Goal: Task Accomplishment & Management: Use online tool/utility

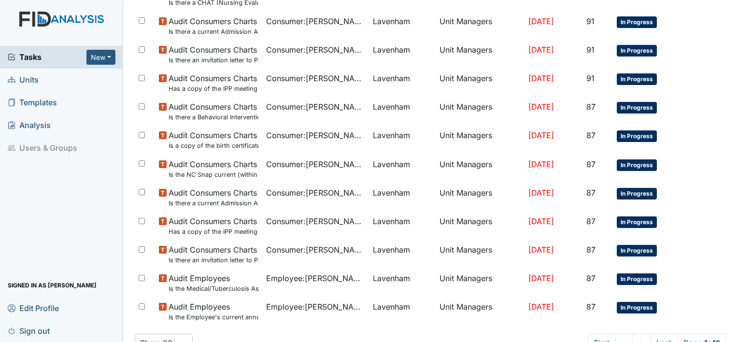
scroll to position [637, 0]
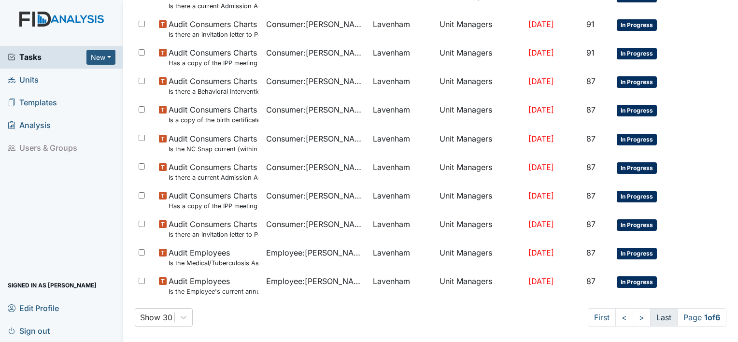
click at [655, 322] on link "Last" at bounding box center [664, 317] width 28 height 18
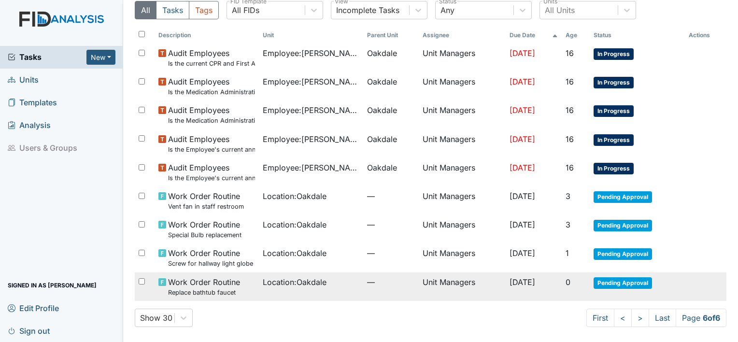
click at [288, 280] on span "Location : Oakdale" at bounding box center [295, 282] width 64 height 12
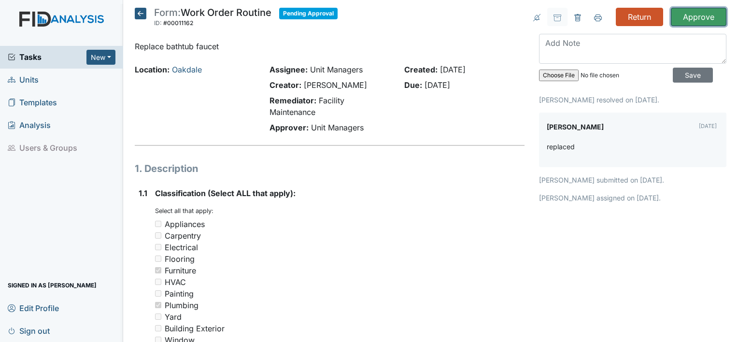
click at [681, 13] on input "Approve" at bounding box center [699, 17] width 56 height 18
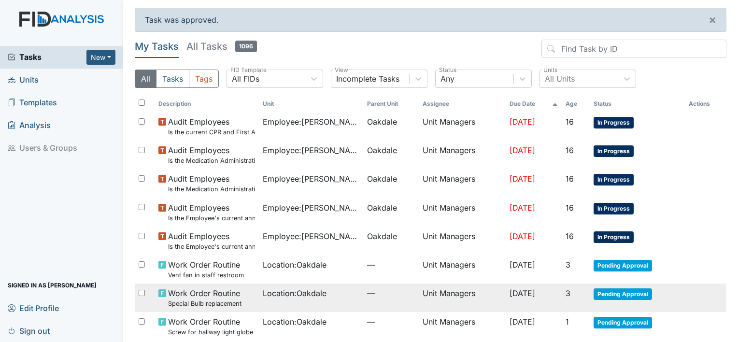
scroll to position [40, 0]
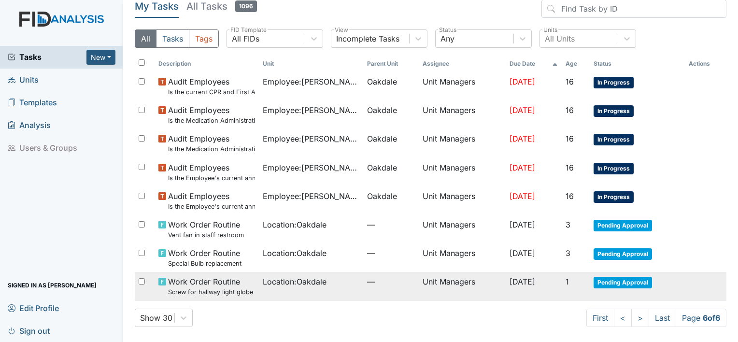
click at [292, 276] on span "Location : [GEOGRAPHIC_DATA]" at bounding box center [295, 282] width 64 height 12
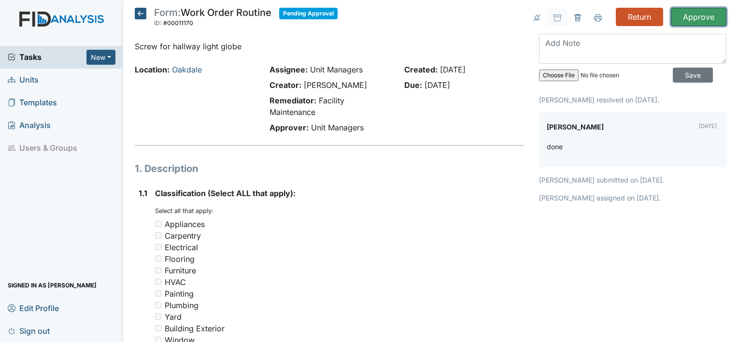
click at [695, 14] on input "Approve" at bounding box center [699, 17] width 56 height 18
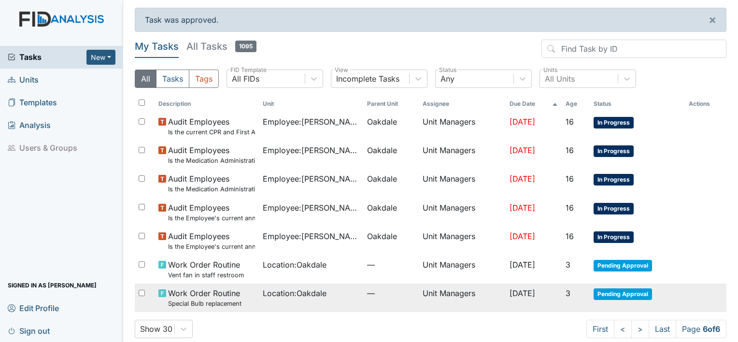
click at [316, 291] on span "Location : [GEOGRAPHIC_DATA]" at bounding box center [295, 293] width 64 height 12
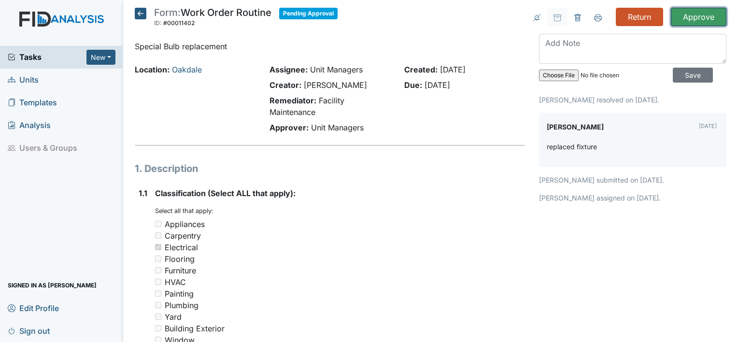
click at [688, 19] on input "Approve" at bounding box center [699, 17] width 56 height 18
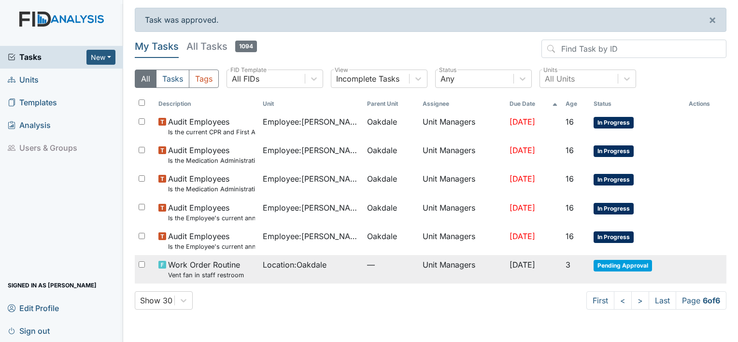
click at [217, 272] on small "Vent fan in staff restroom" at bounding box center [206, 274] width 76 height 9
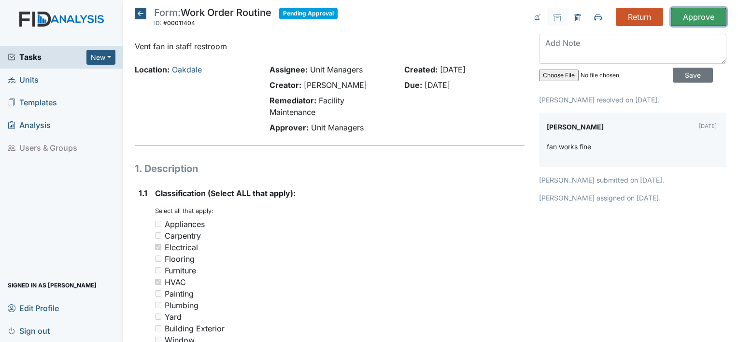
click at [701, 13] on input "Approve" at bounding box center [699, 17] width 56 height 18
click at [70, 14] on img at bounding box center [61, 29] width 123 height 34
click at [71, 21] on img at bounding box center [61, 29] width 123 height 34
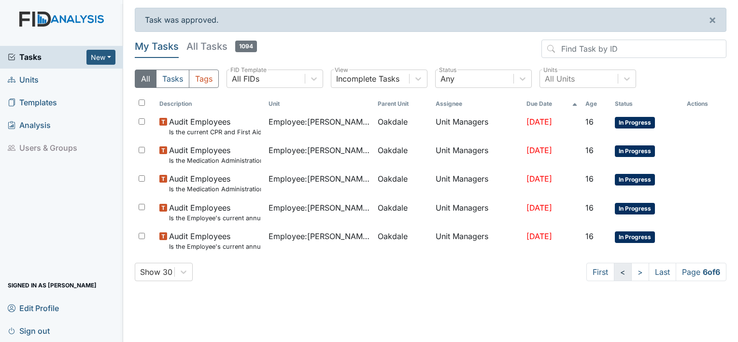
click at [616, 272] on link "<" at bounding box center [623, 272] width 18 height 18
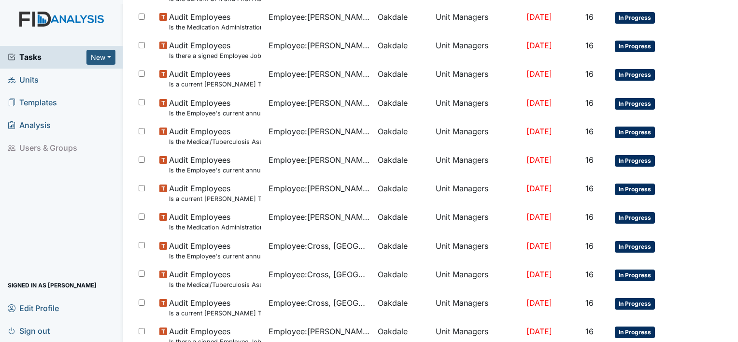
scroll to position [669, 0]
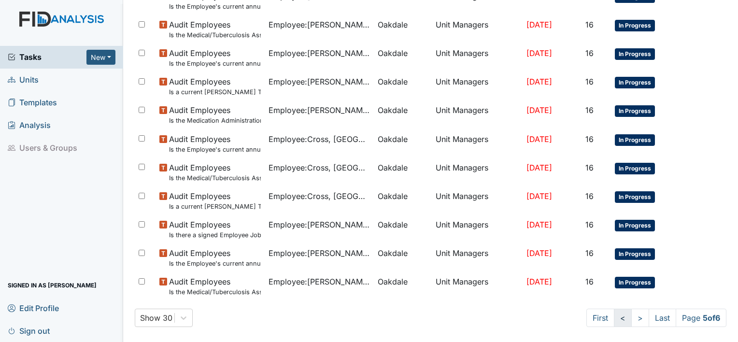
click at [615, 320] on link "<" at bounding box center [623, 317] width 18 height 18
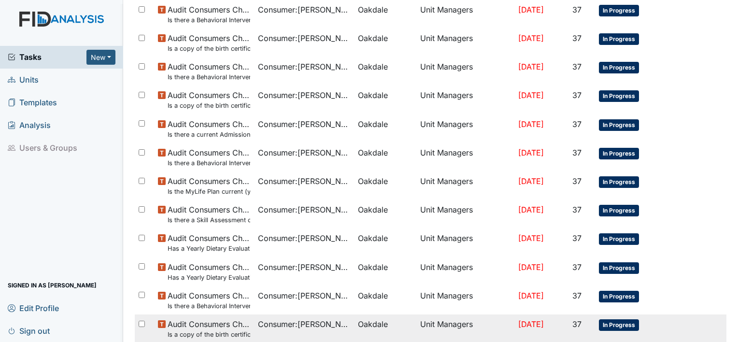
scroll to position [669, 0]
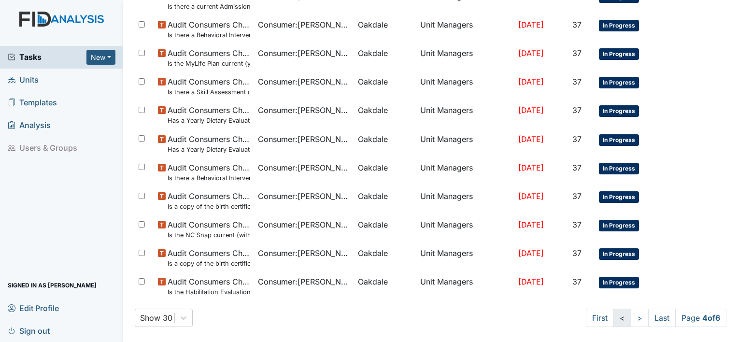
click at [613, 317] on link "<" at bounding box center [622, 317] width 18 height 18
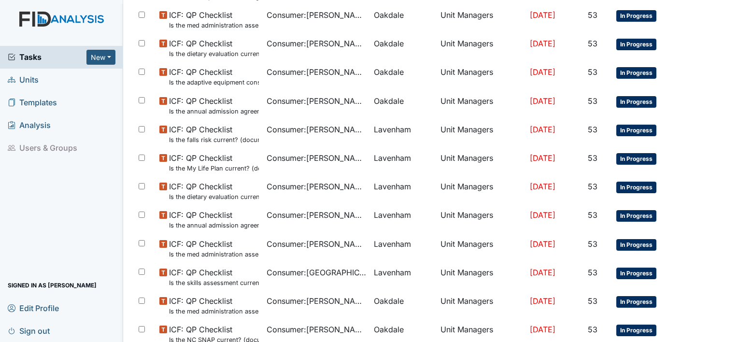
scroll to position [669, 0]
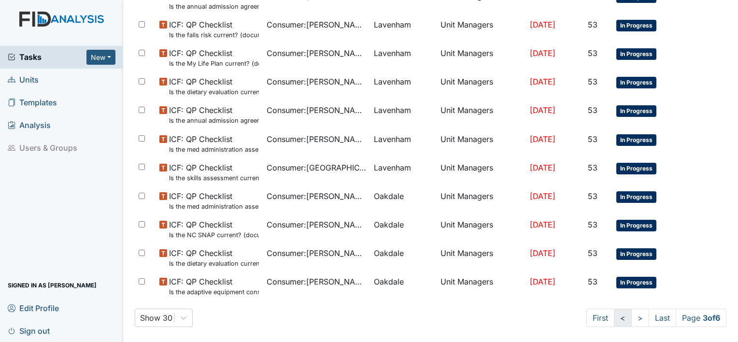
click at [614, 313] on link "<" at bounding box center [623, 317] width 18 height 18
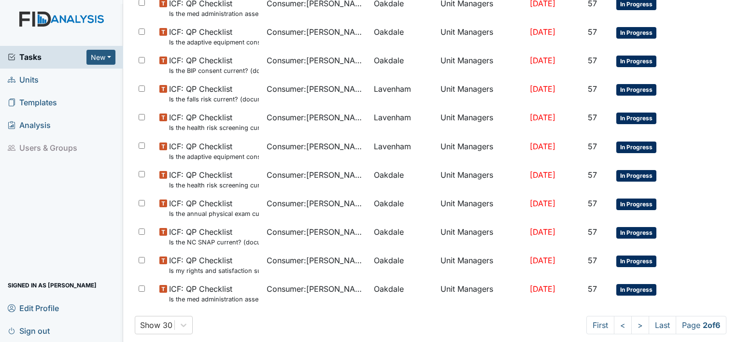
scroll to position [669, 0]
